Goal: Complete application form

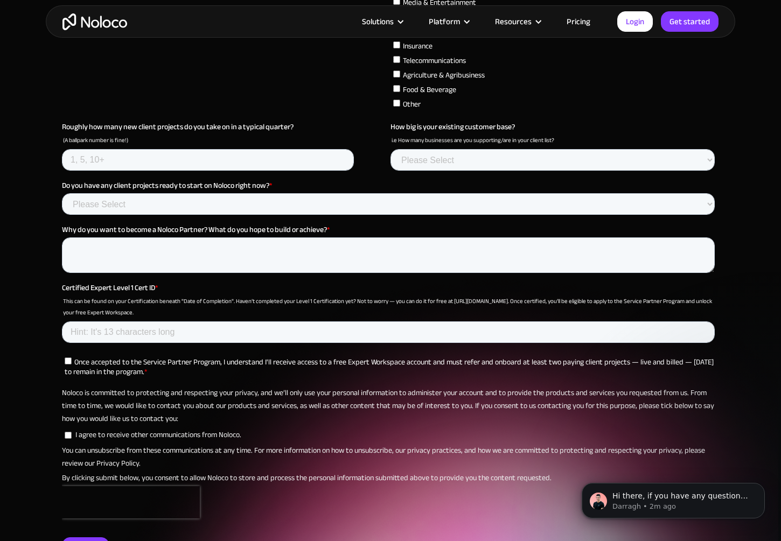
scroll to position [3820, 0]
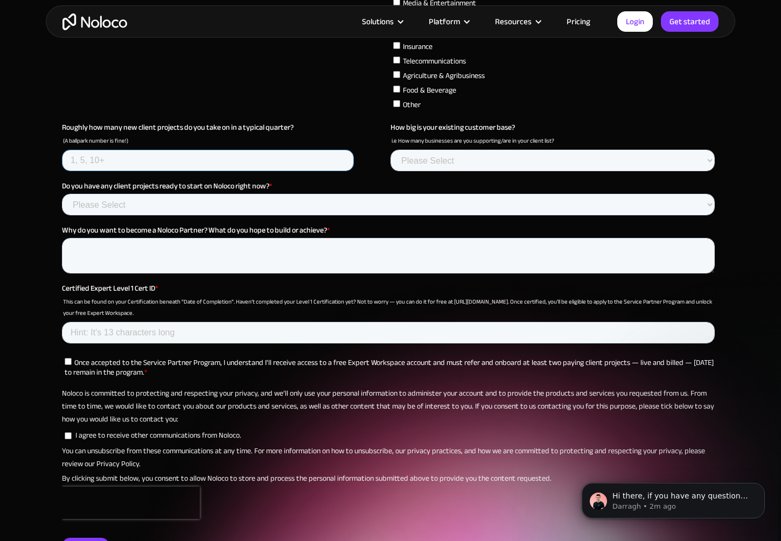
click at [313, 164] on input "Roughly how many new client projects do you take on in a typical quarter?" at bounding box center [208, 161] width 292 height 22
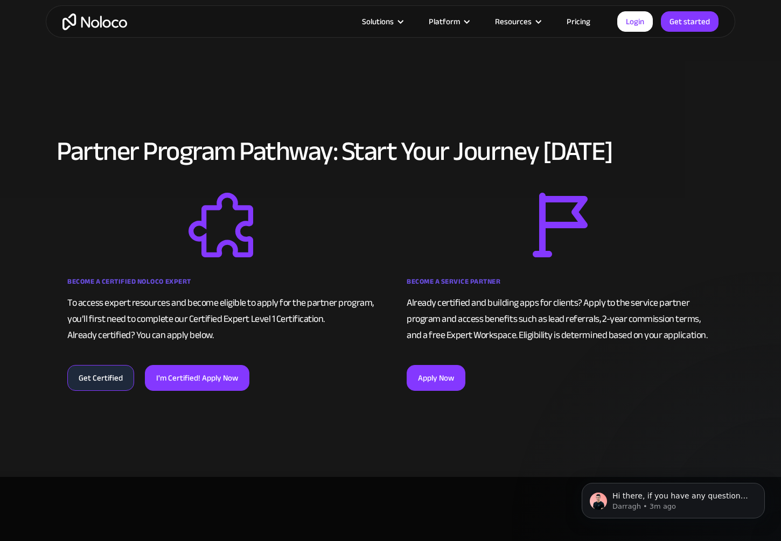
scroll to position [630, 0]
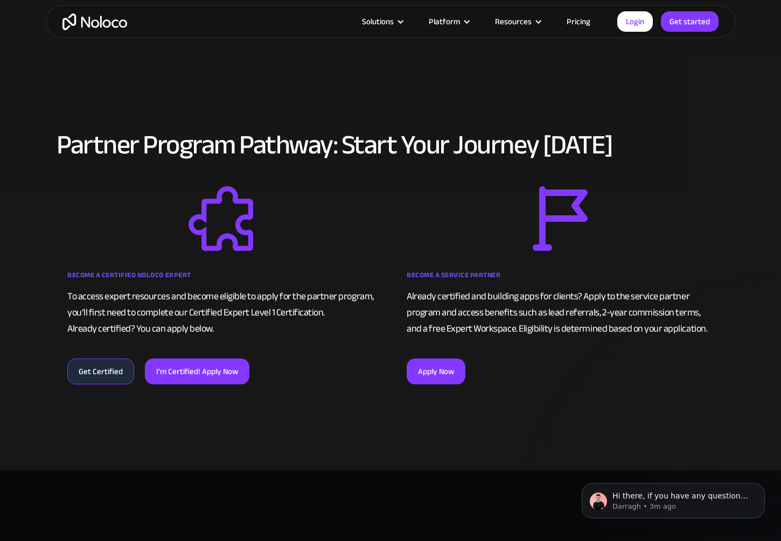
click at [230, 373] on link "I'm Certified! Apply Now" at bounding box center [197, 372] width 104 height 26
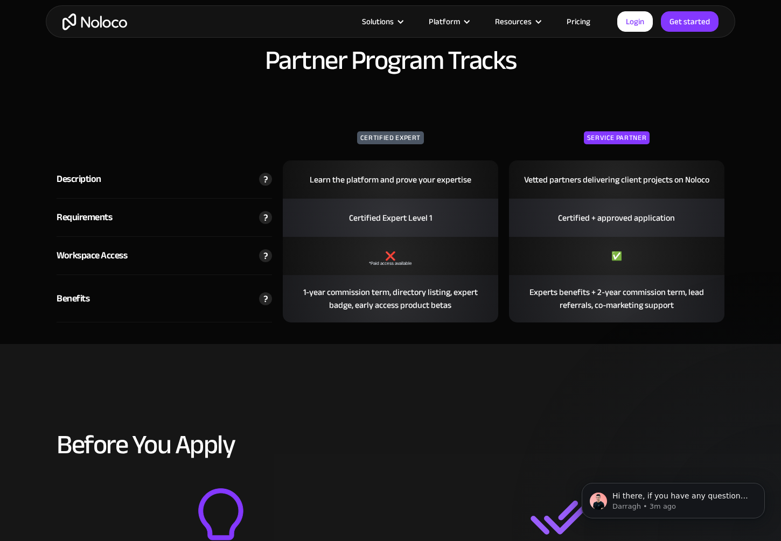
scroll to position [1733, 0]
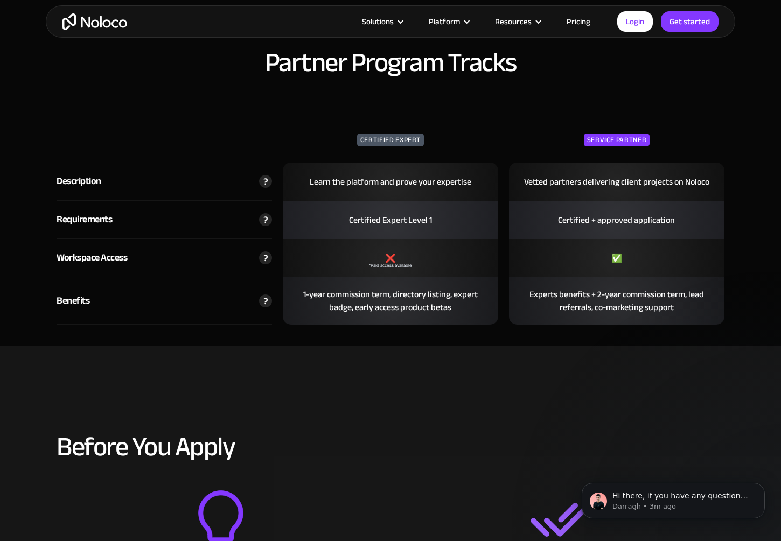
click at [269, 262] on img at bounding box center [265, 257] width 13 height 13
click at [263, 262] on img at bounding box center [265, 257] width 13 height 13
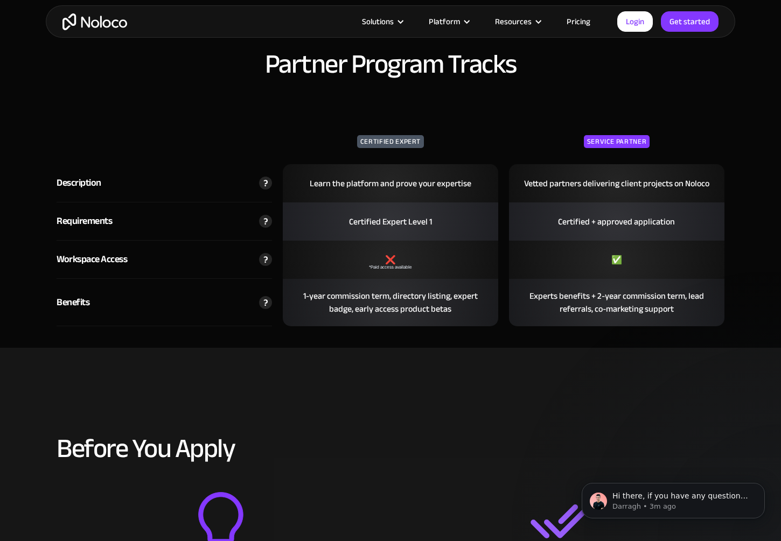
click at [264, 258] on img at bounding box center [265, 259] width 13 height 13
click at [266, 263] on img at bounding box center [265, 259] width 13 height 13
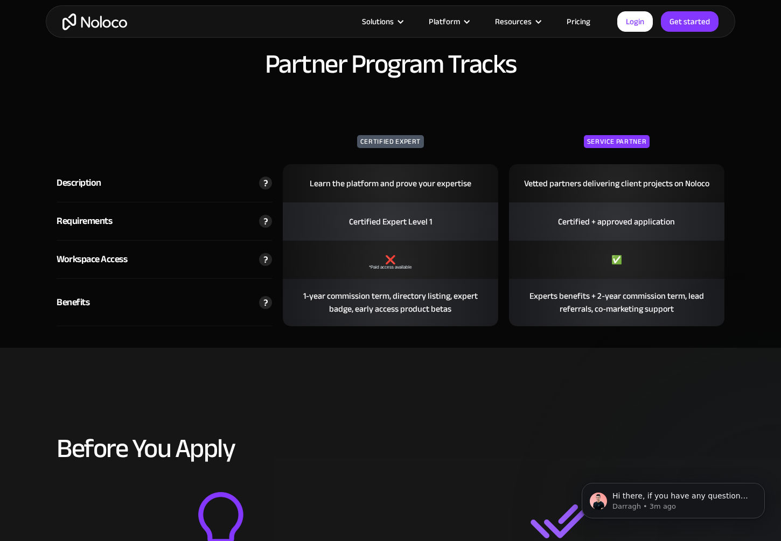
click at [266, 263] on img at bounding box center [265, 259] width 13 height 13
click at [265, 263] on img at bounding box center [265, 259] width 13 height 13
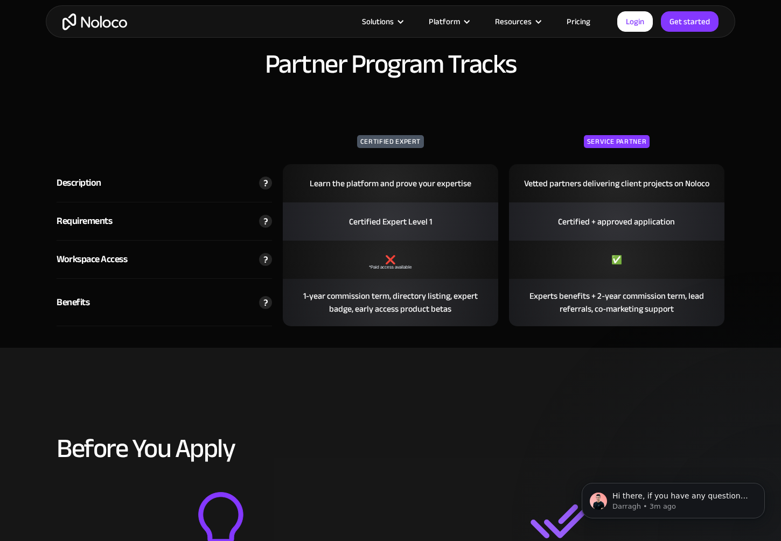
click at [265, 263] on img at bounding box center [265, 259] width 13 height 13
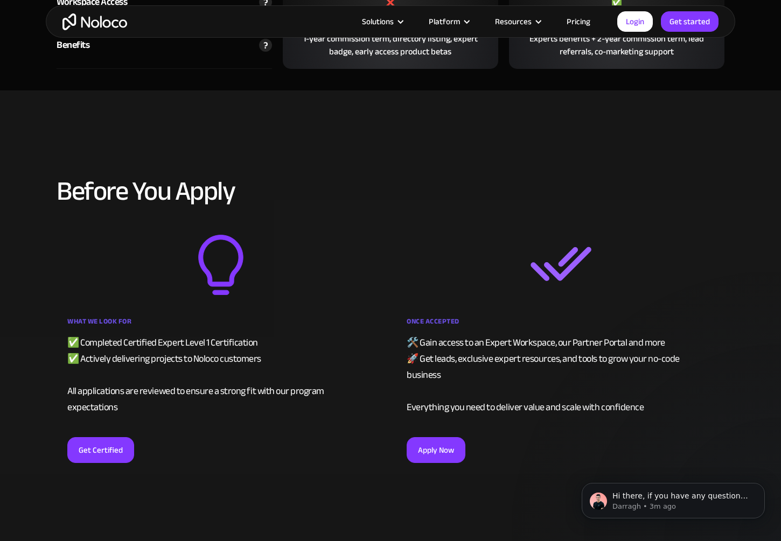
scroll to position [2037, 0]
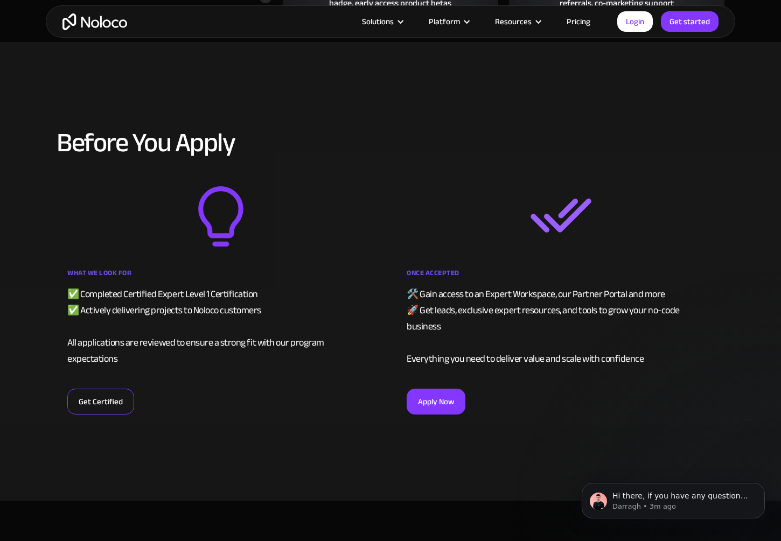
click at [85, 389] on link "Get Certified" at bounding box center [100, 402] width 67 height 26
click at [110, 389] on link "Get Certified" at bounding box center [100, 402] width 67 height 26
click at [114, 391] on link "Get Certified" at bounding box center [100, 402] width 67 height 26
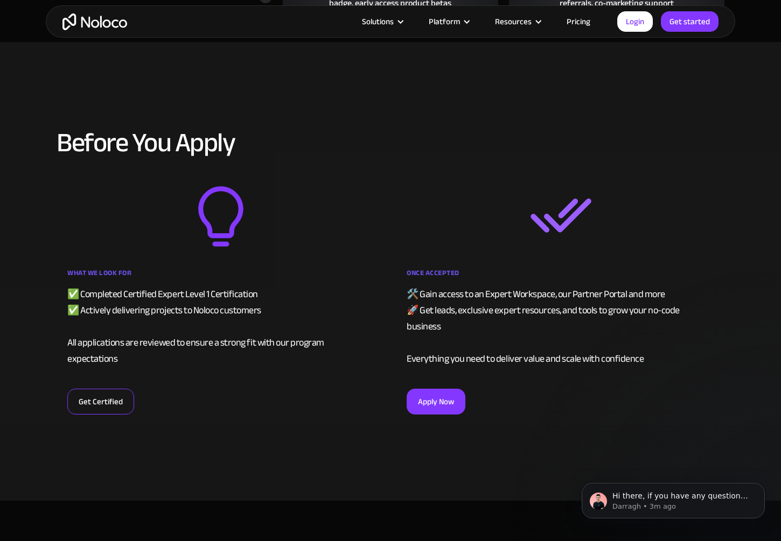
click at [113, 391] on link "Get Certified" at bounding box center [100, 402] width 67 height 26
click at [112, 391] on link "Get Certified" at bounding box center [100, 402] width 67 height 26
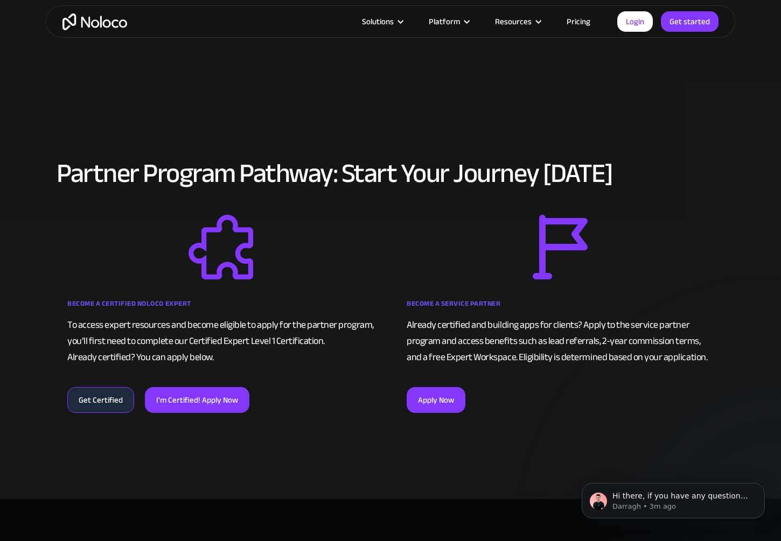
scroll to position [607, 0]
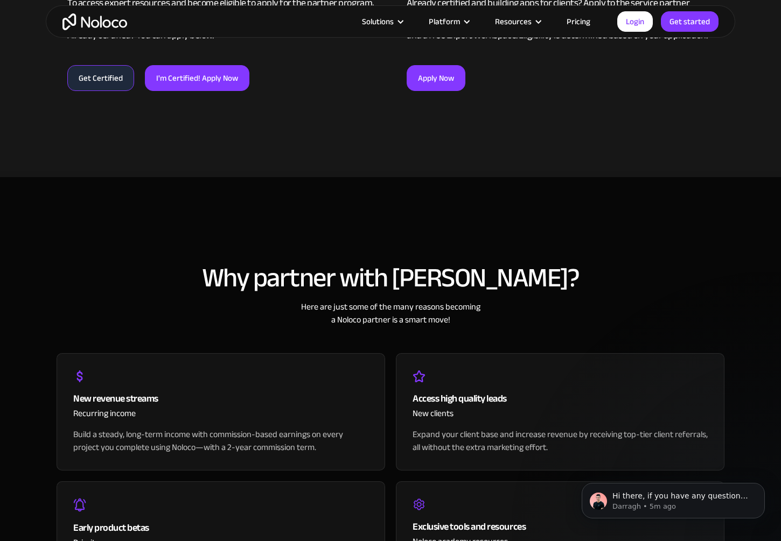
scroll to position [1007, 0]
